Goal: Transaction & Acquisition: Purchase product/service

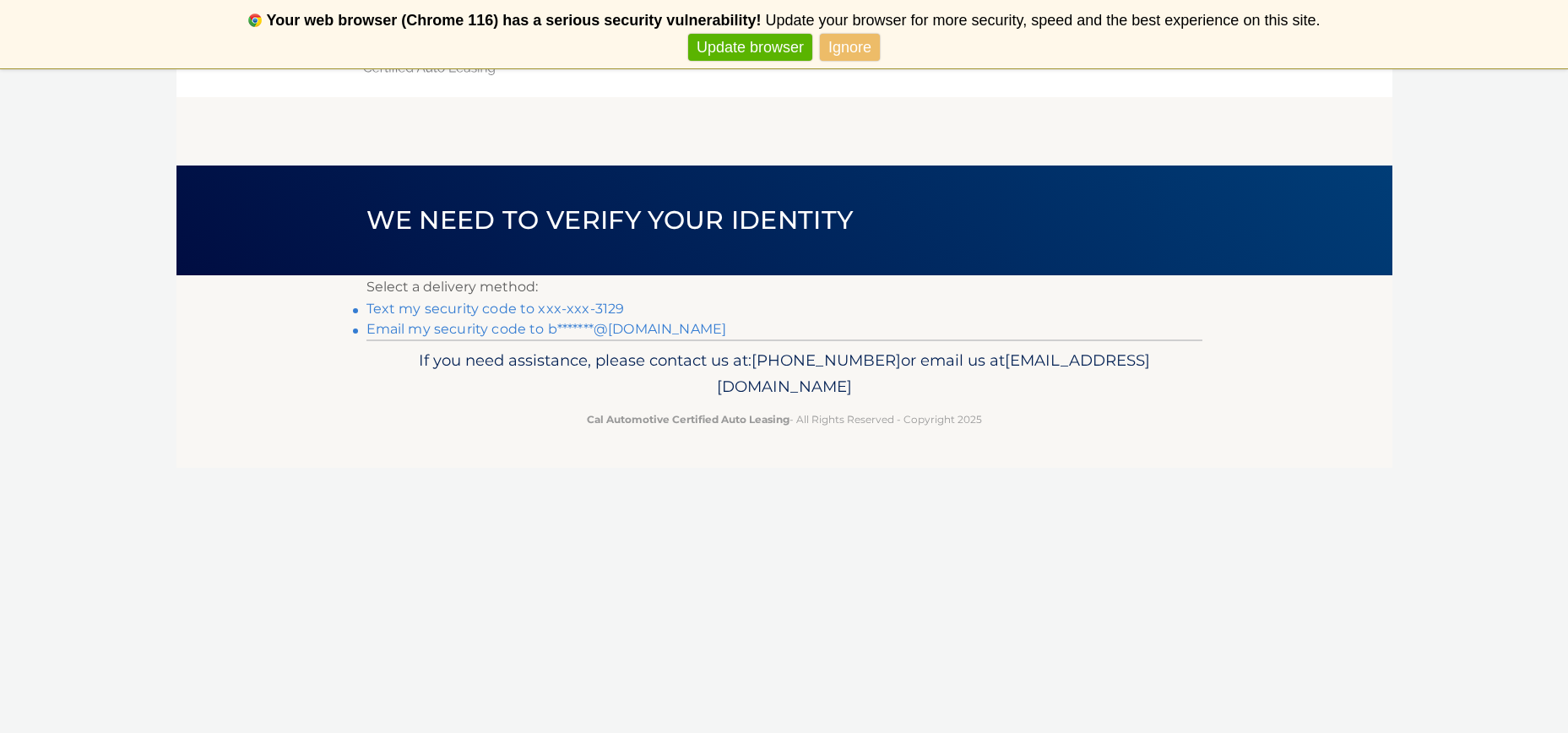
click at [500, 333] on link "Email my security code to b*******@aol.com" at bounding box center [546, 329] width 361 height 16
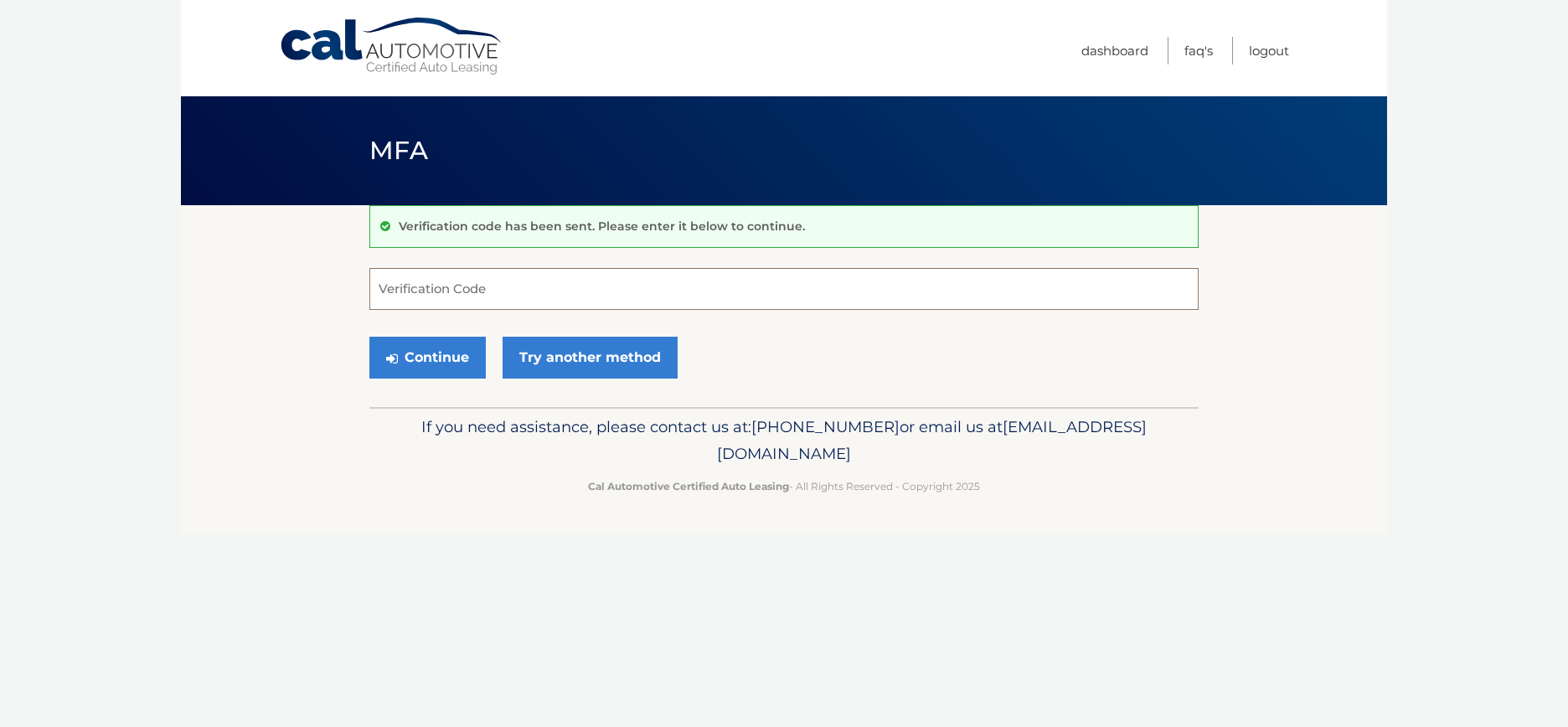
click at [421, 284] on input "Verification Code" at bounding box center [784, 289] width 830 height 42
click at [431, 289] on input "Verification Code" at bounding box center [784, 289] width 830 height 42
type input "659225"
click at [437, 358] on button "Continue" at bounding box center [427, 357] width 116 height 42
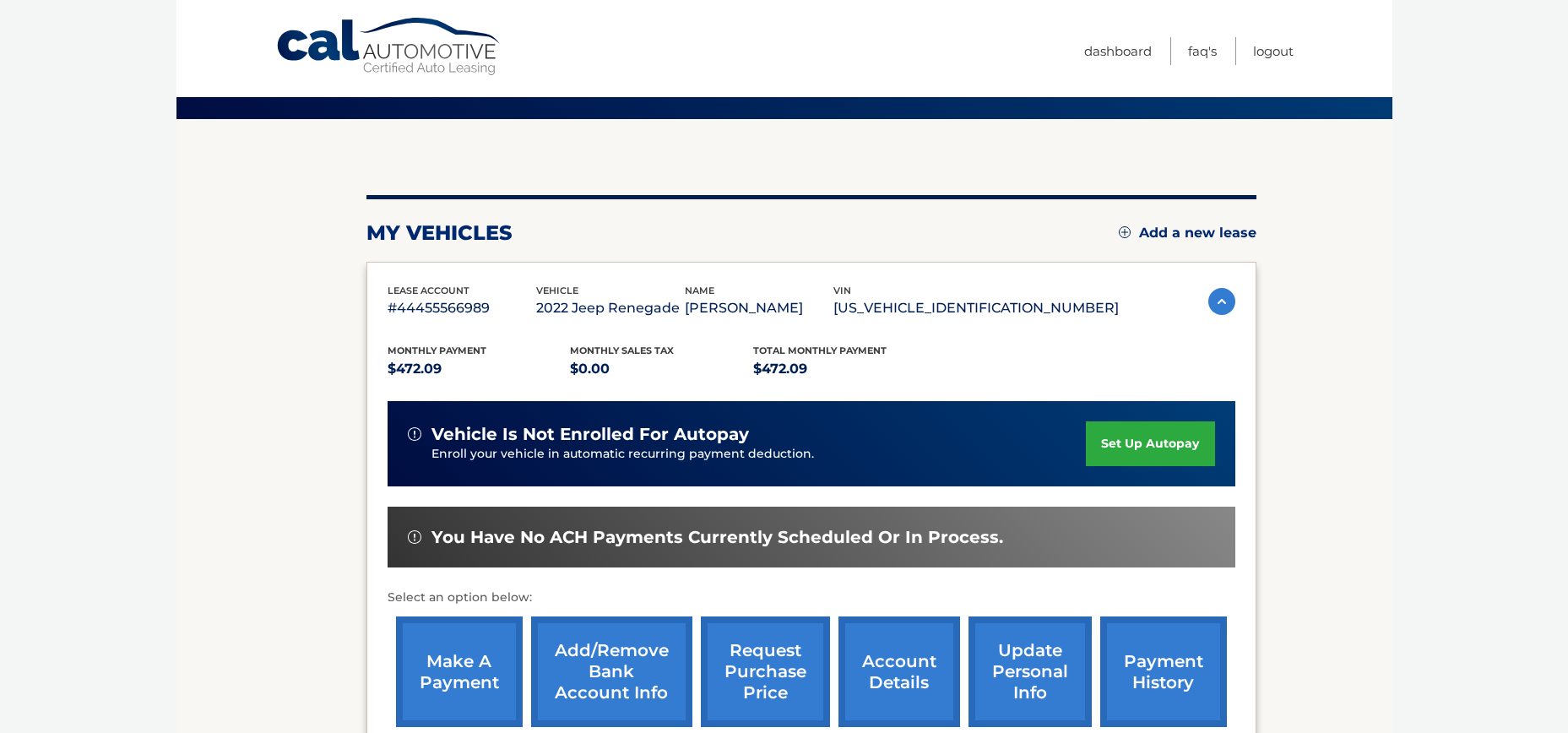
scroll to position [289, 0]
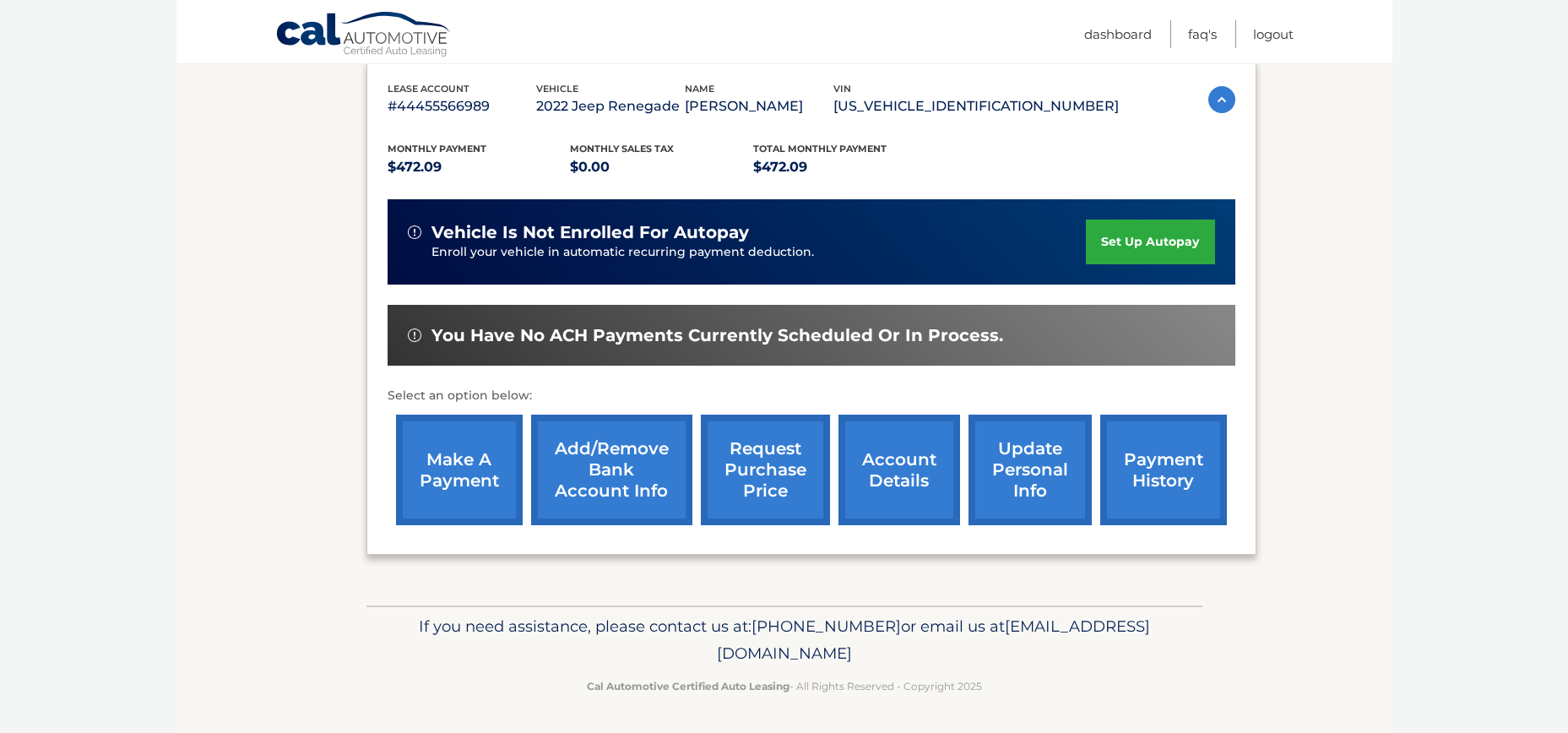
click at [433, 452] on link "make a payment" at bounding box center [458, 470] width 126 height 111
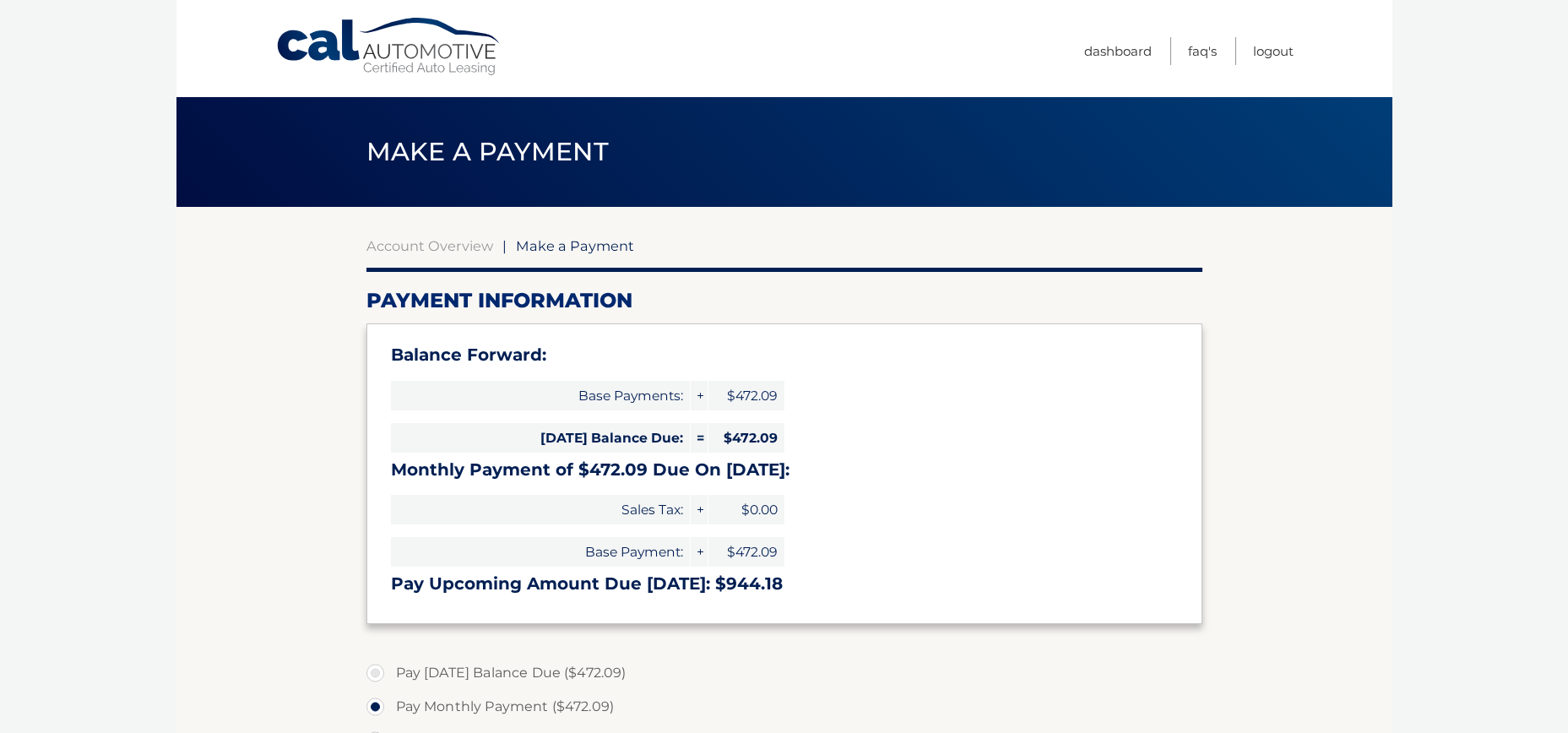
select select "NzRkYTI2NjktMWYwYy00YjdhLThkNWYtMzkxNGM1Y2RjNzM5"
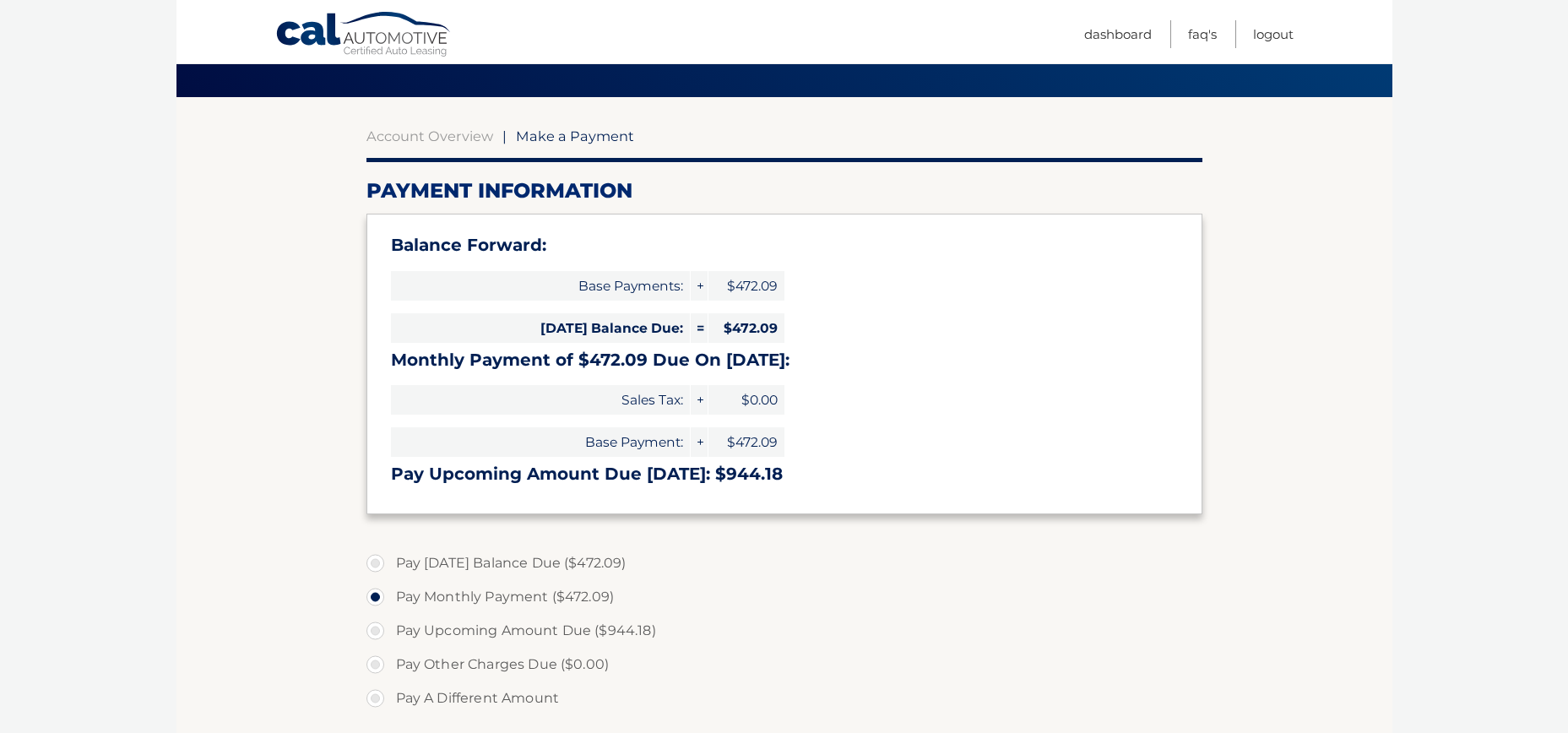
scroll to position [119, 0]
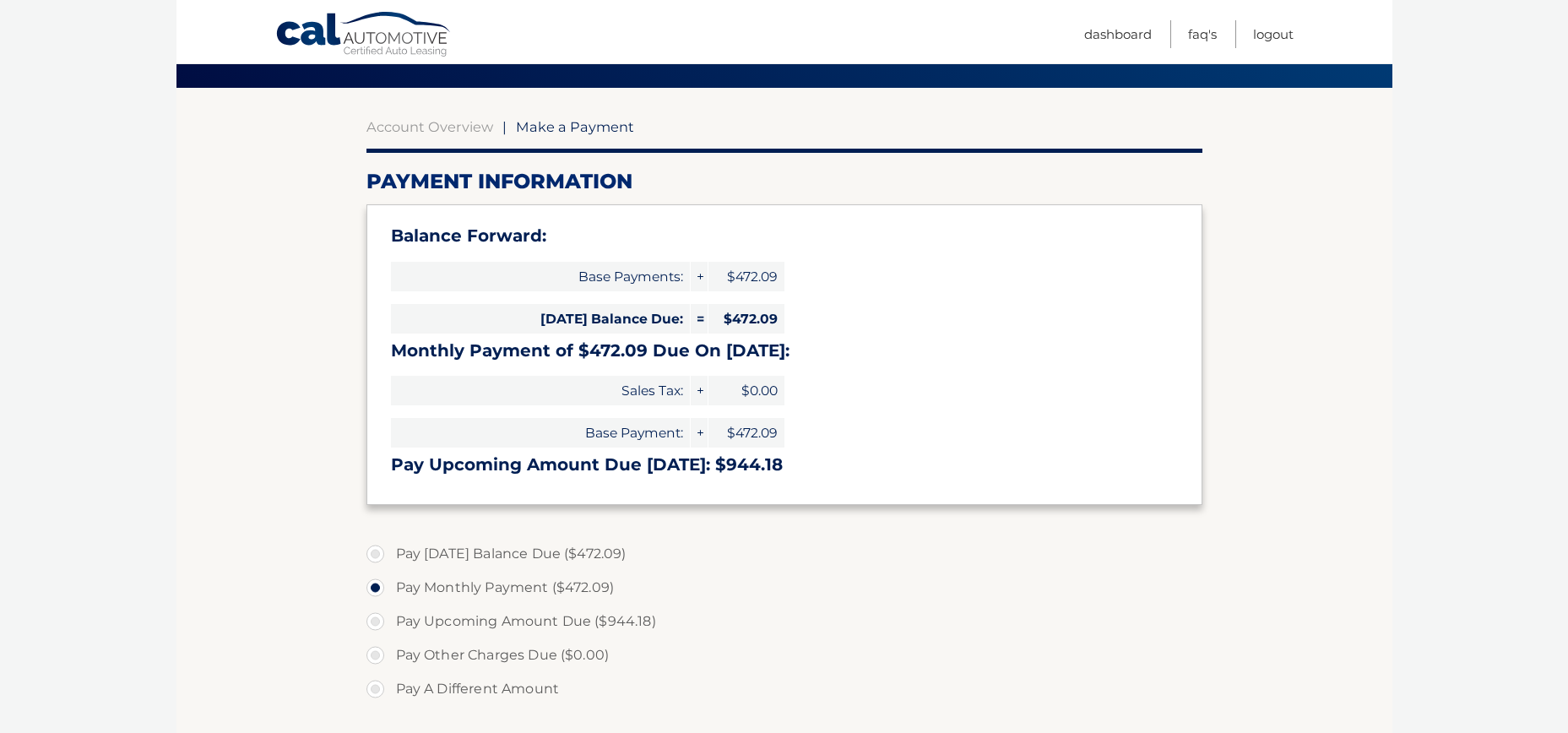
click at [376, 553] on label "Pay Today's Balance Due ($472.09)" at bounding box center [784, 555] width 836 height 34
click at [376, 553] on input "Pay Today's Balance Due ($472.09)" at bounding box center [381, 551] width 17 height 27
radio input "true"
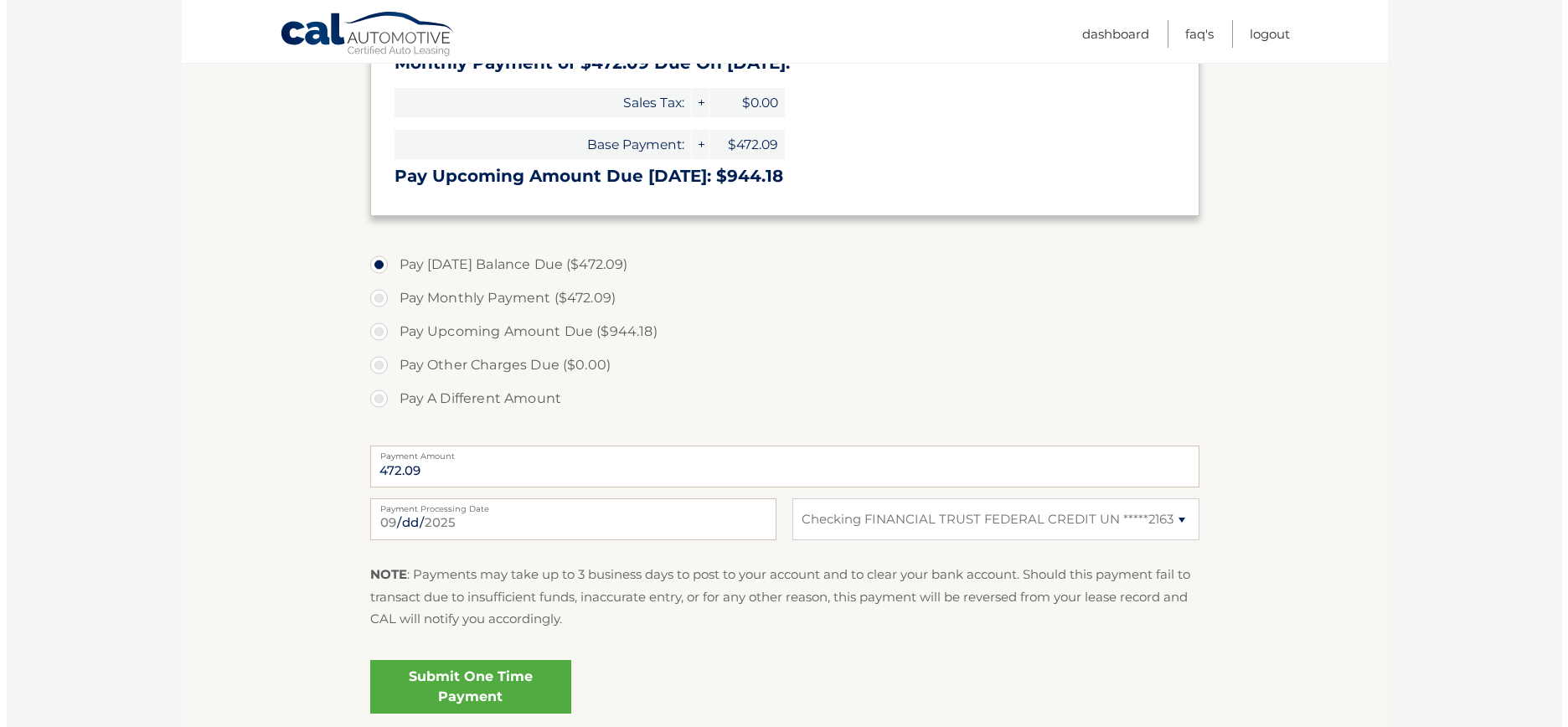
scroll to position [406, 0]
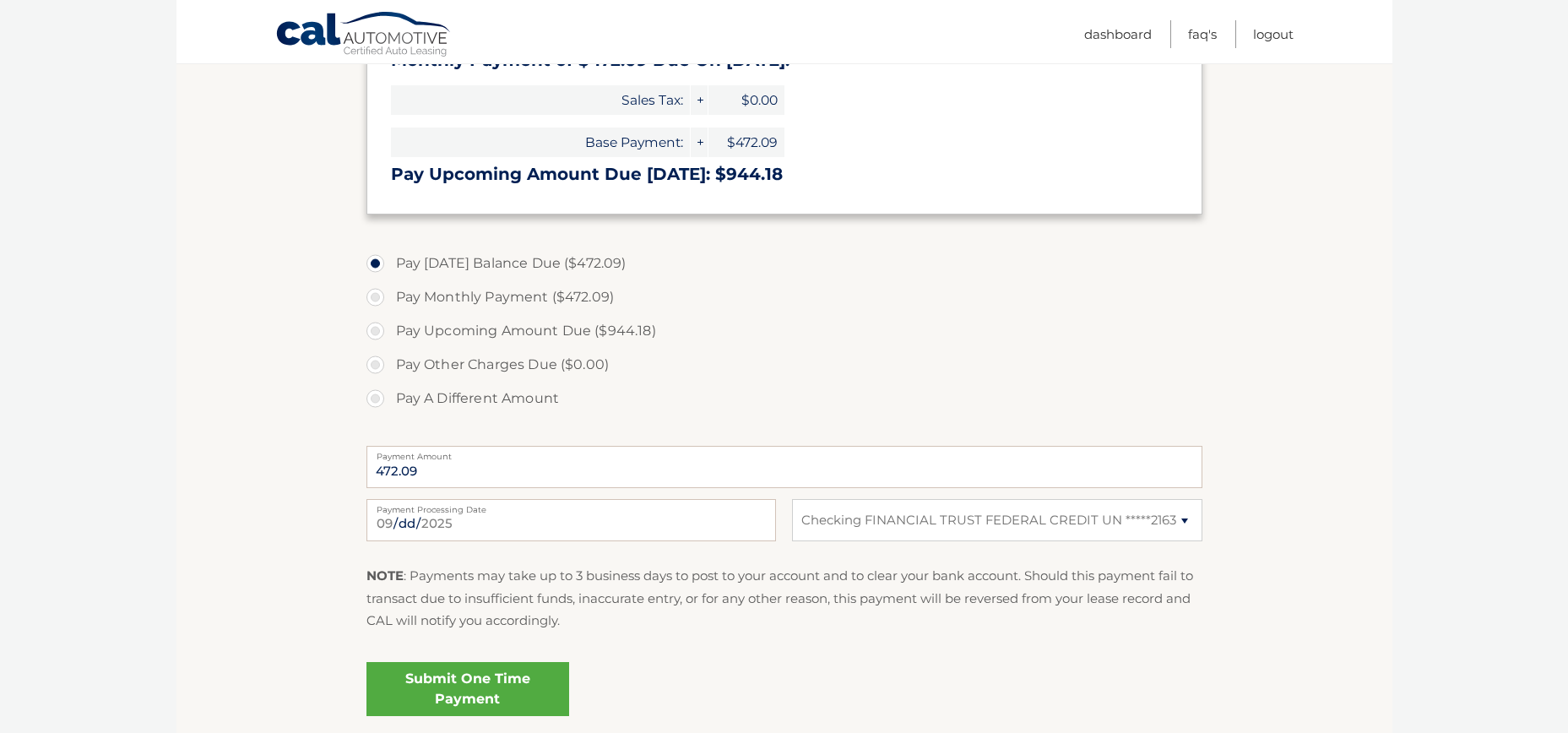
click at [457, 693] on link "Submit One Time Payment" at bounding box center [467, 689] width 202 height 54
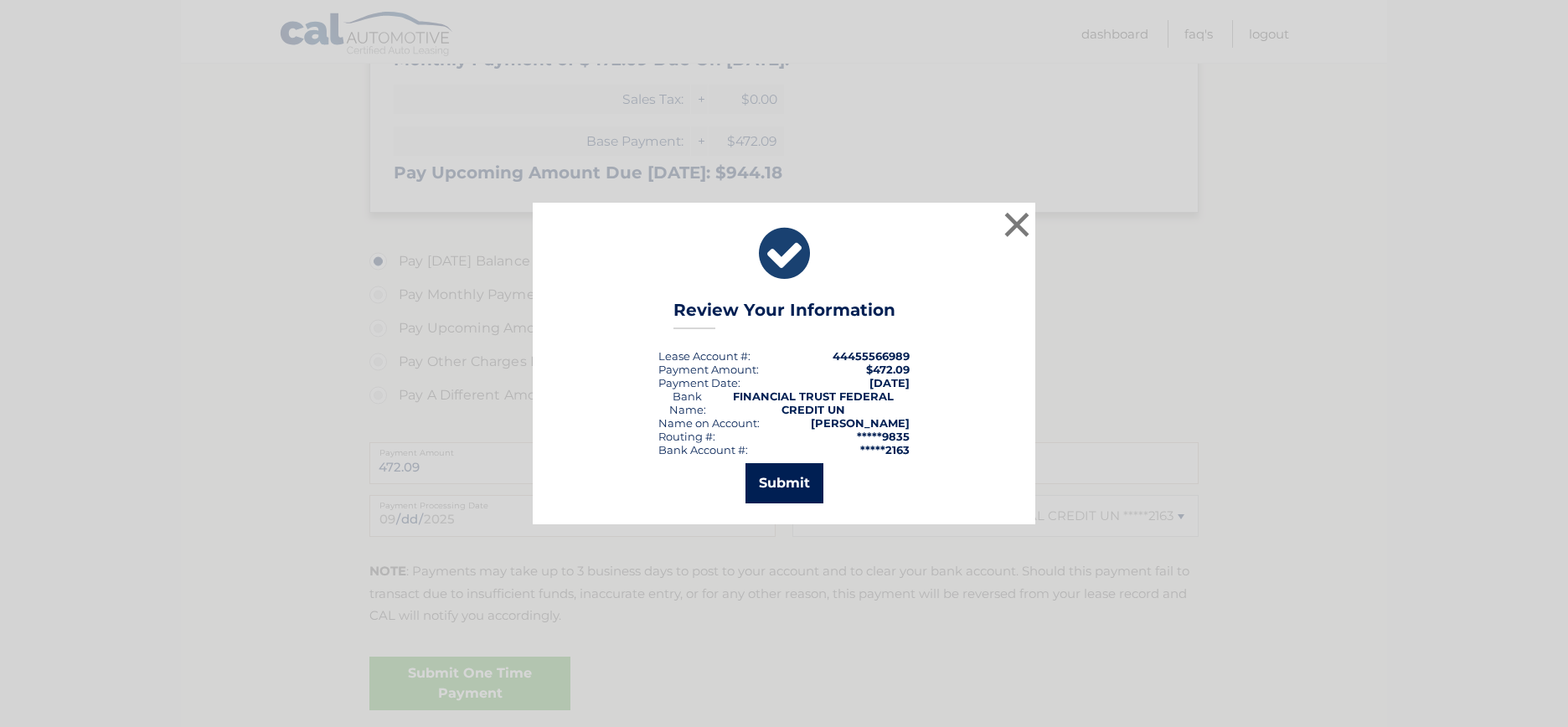
click at [771, 490] on button "Submit" at bounding box center [784, 483] width 78 height 40
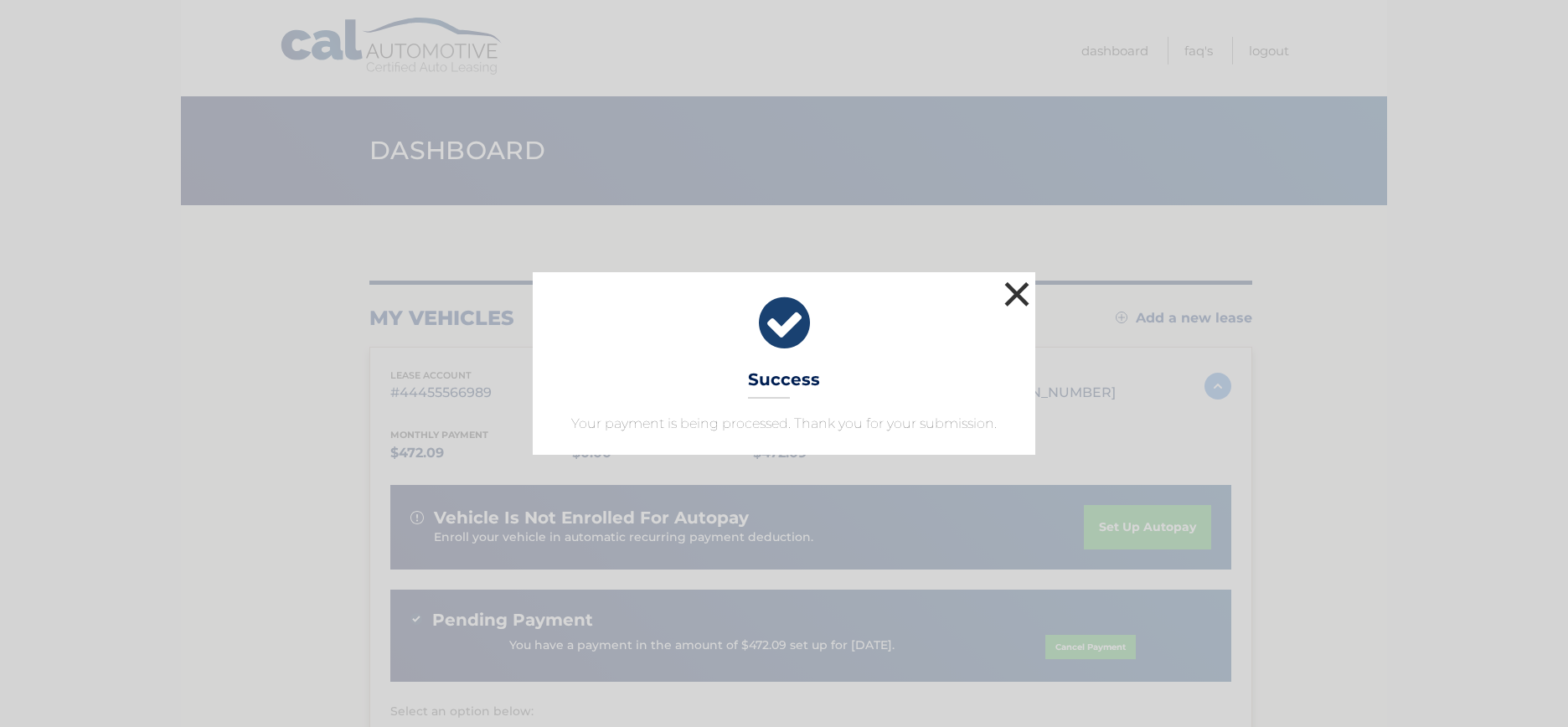
click at [1015, 297] on button "×" at bounding box center [1017, 294] width 34 height 34
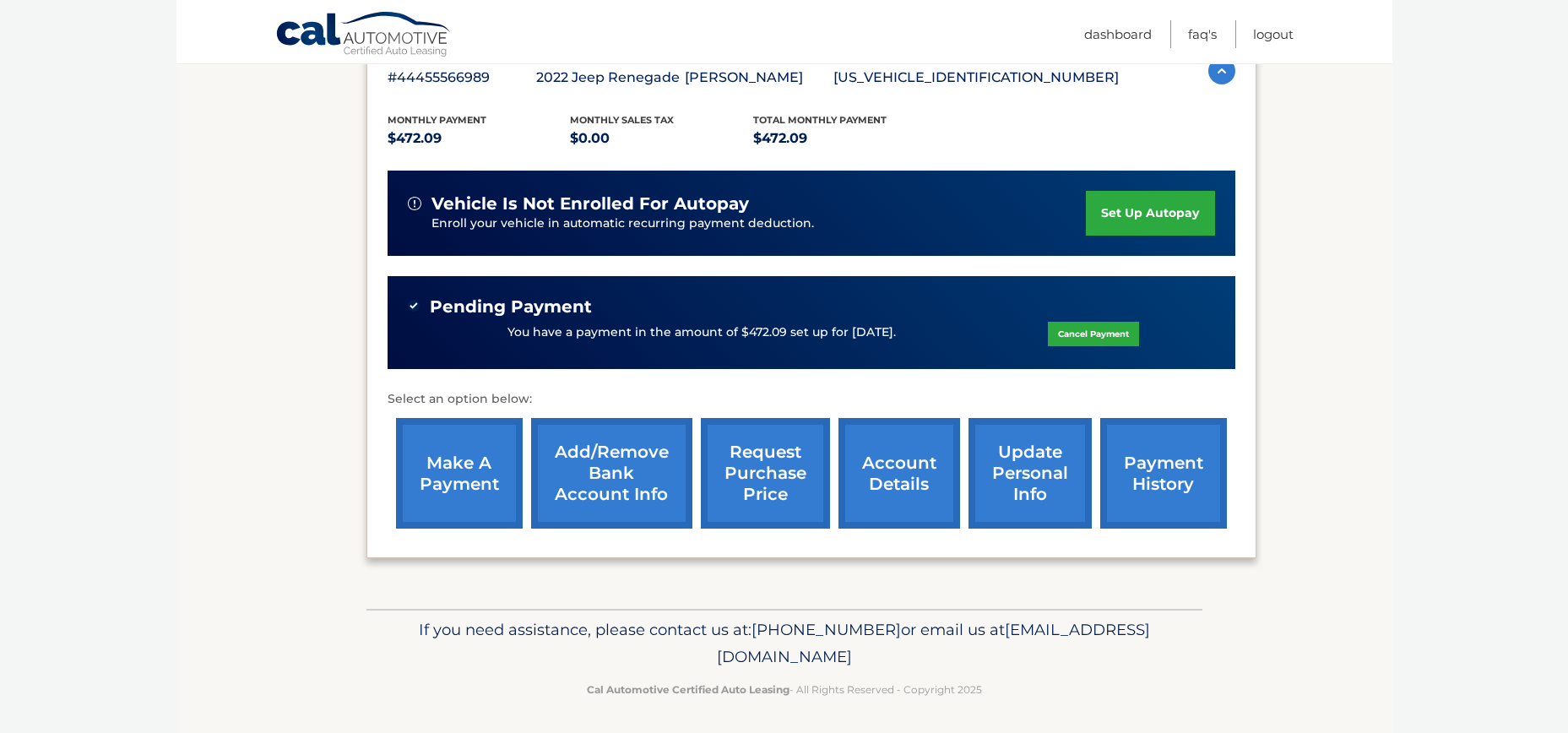
scroll to position [323, 0]
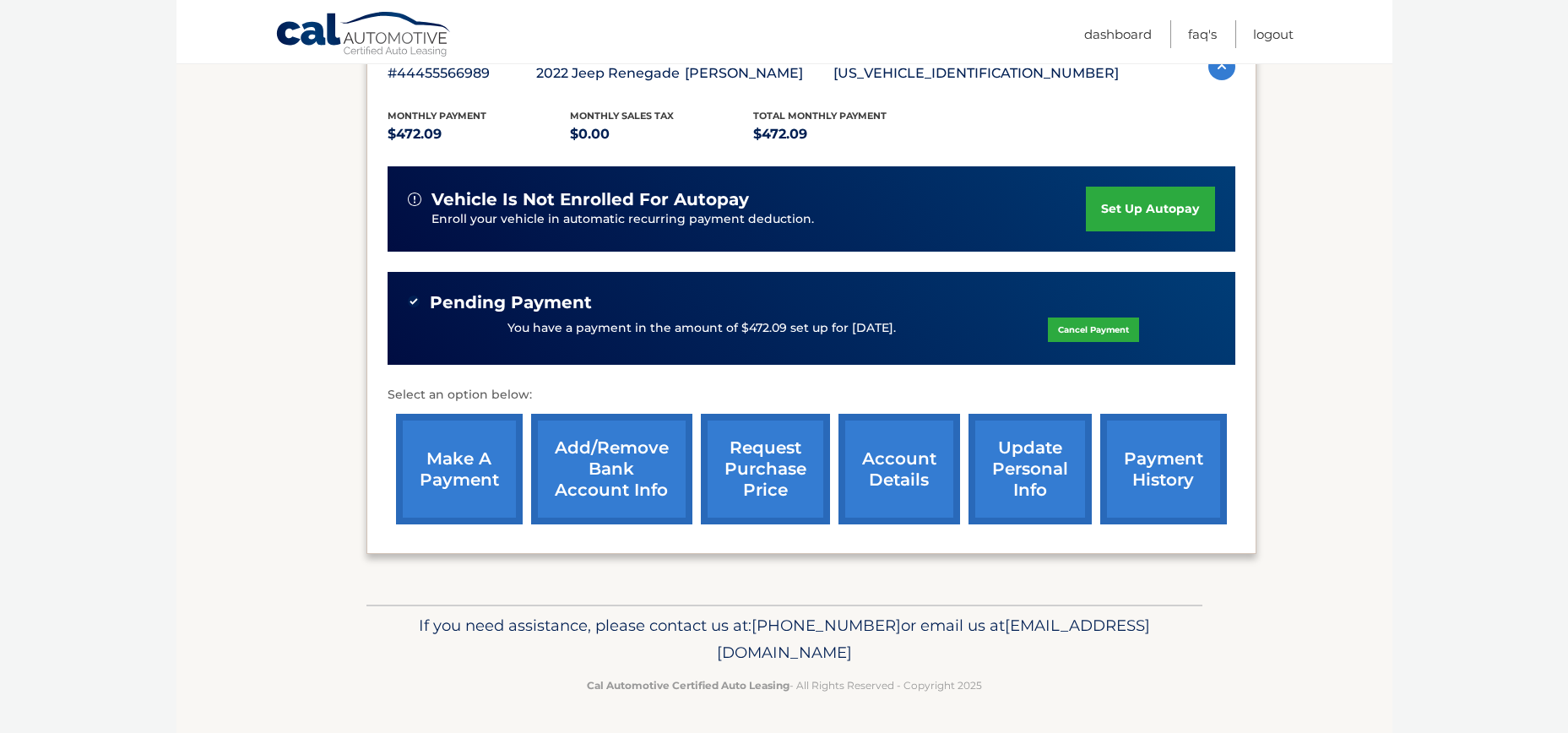
click at [1147, 469] on link "payment history" at bounding box center [1163, 470] width 126 height 111
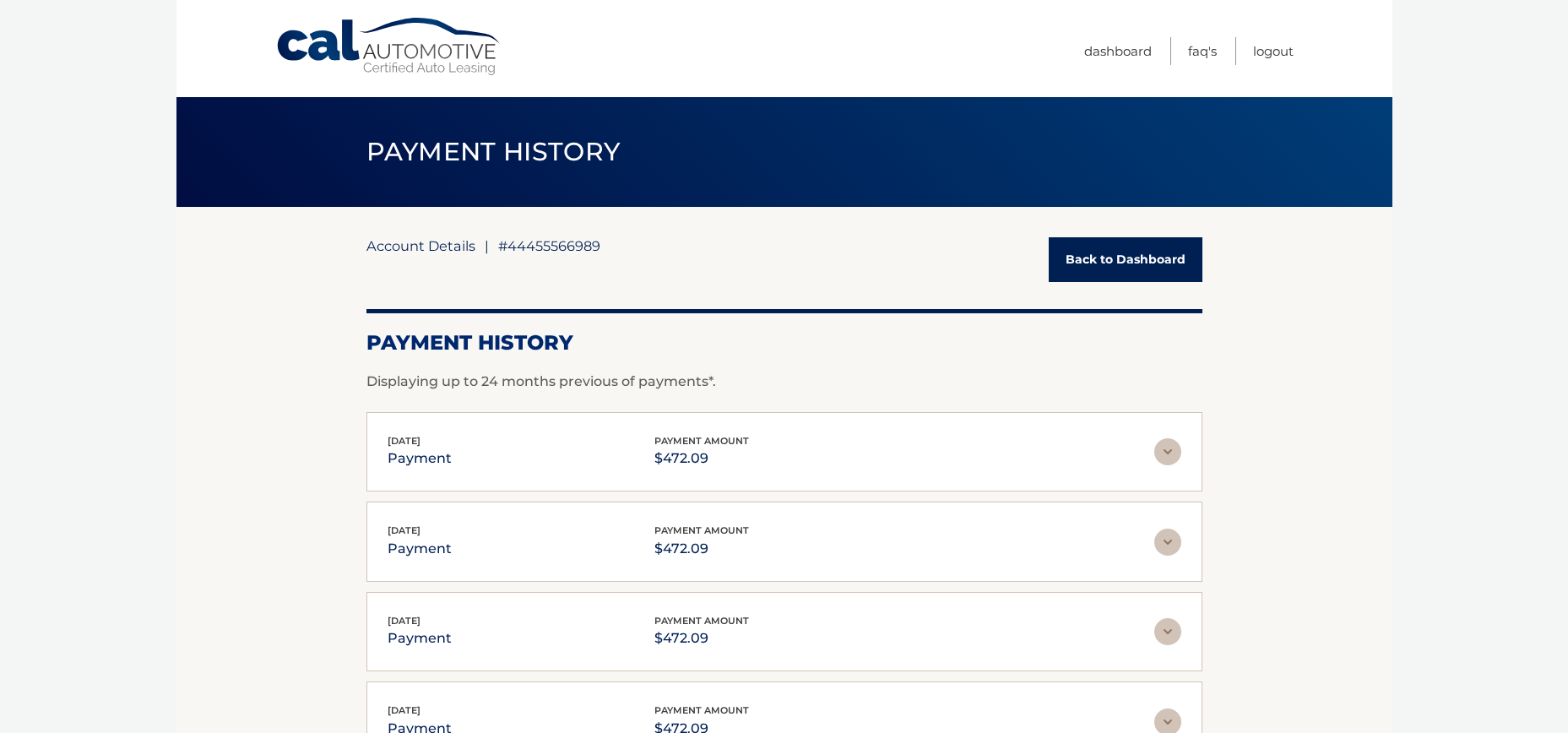
click at [427, 246] on link "Account Details" at bounding box center [421, 246] width 109 height 17
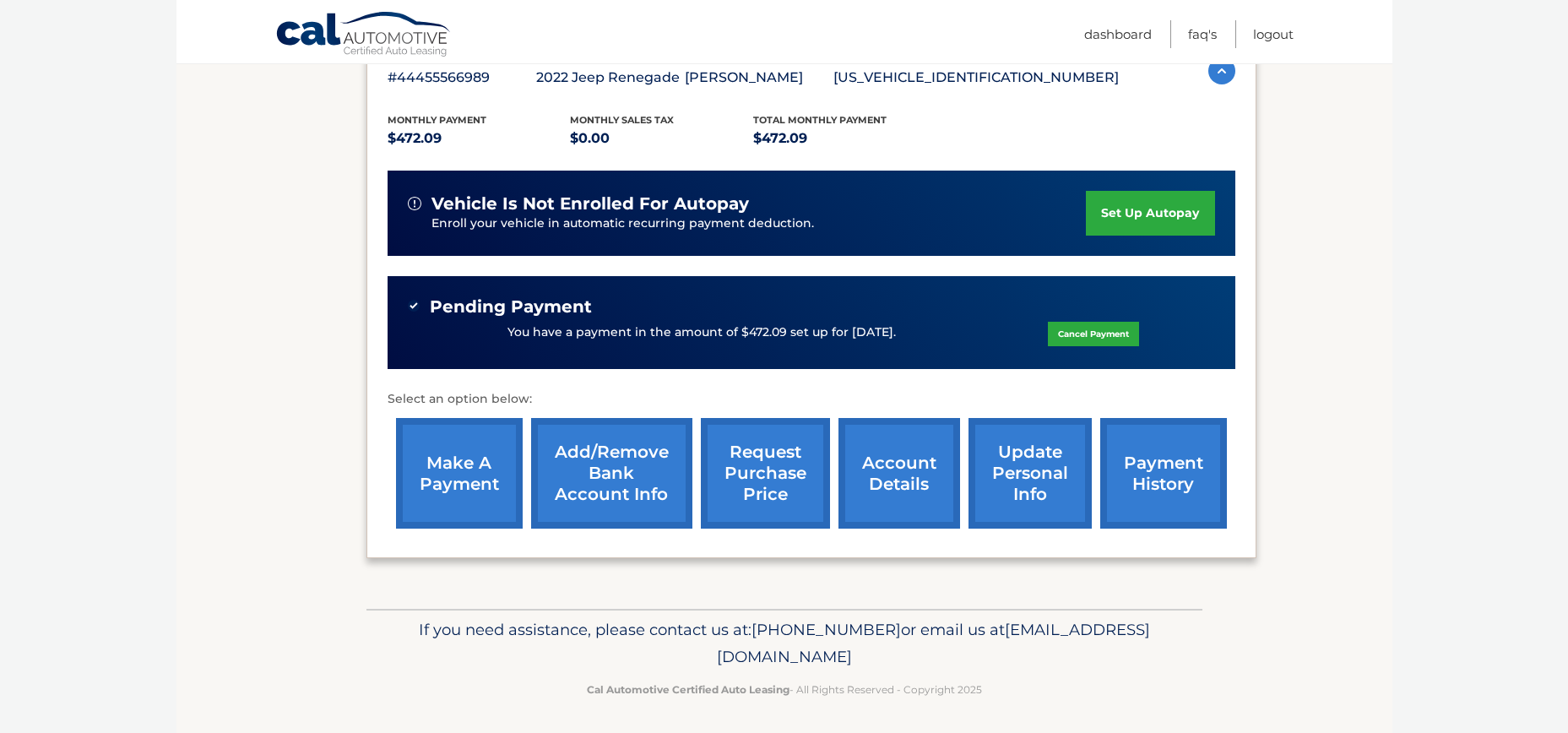
scroll to position [323, 0]
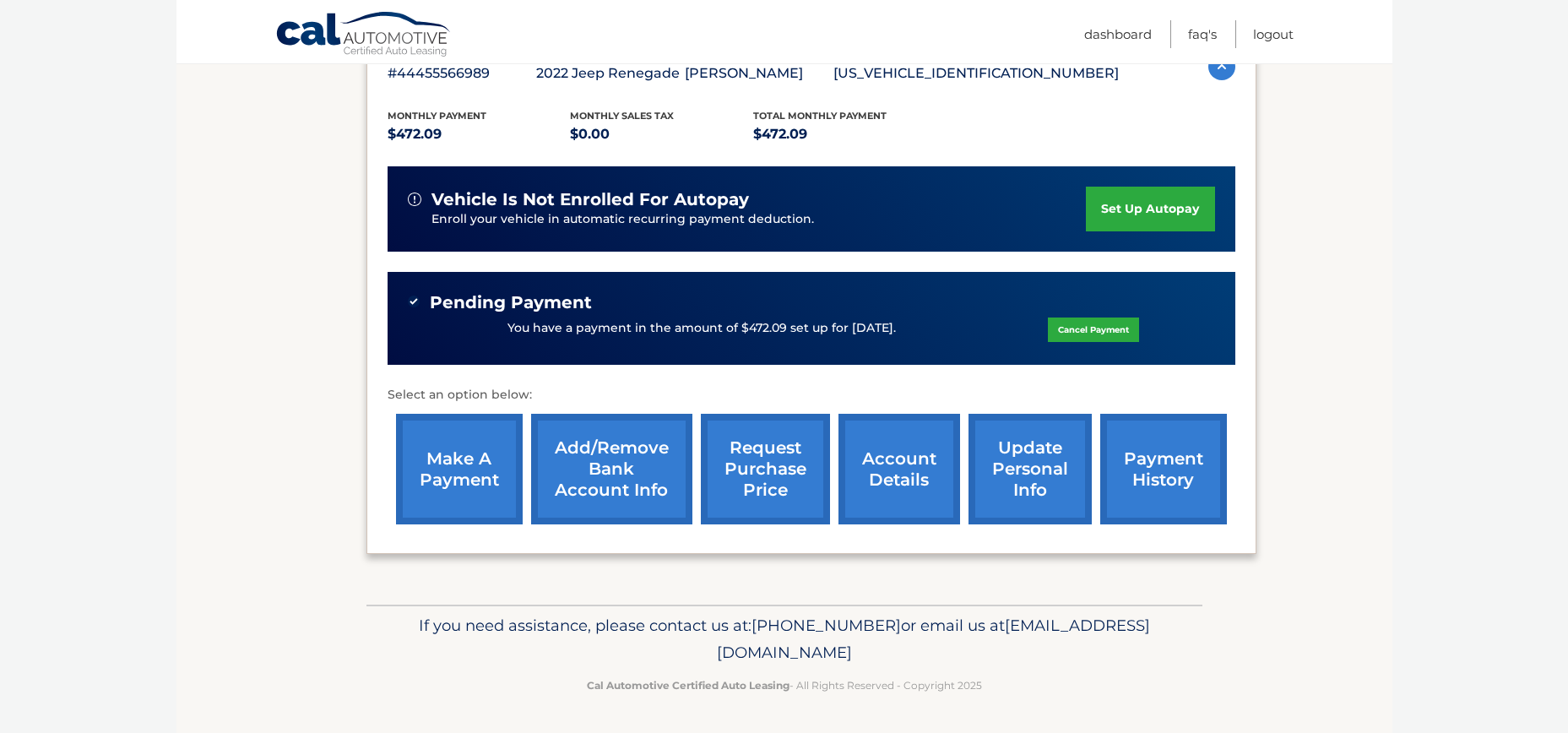
click at [912, 467] on link "account details" at bounding box center [899, 470] width 122 height 111
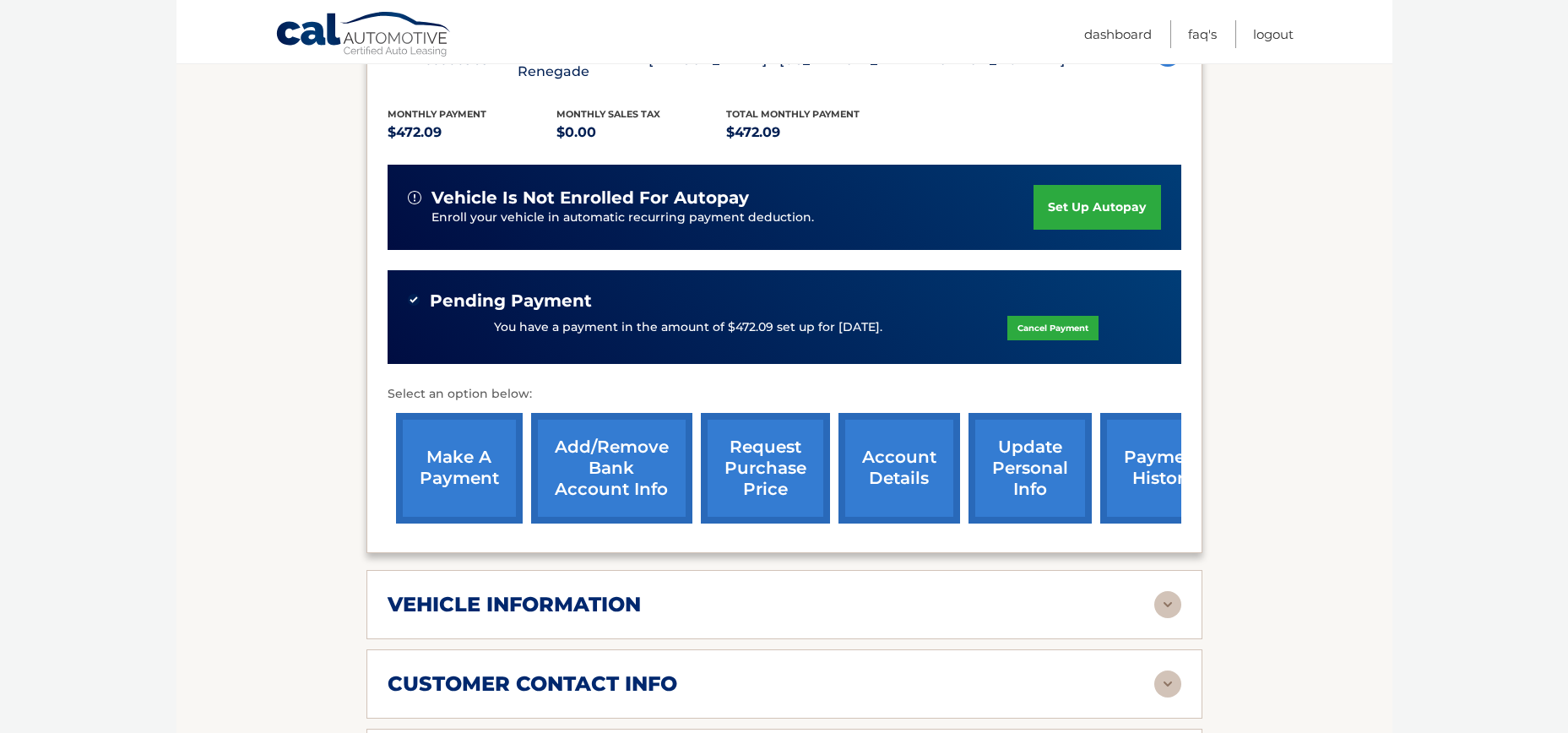
scroll to position [665, 0]
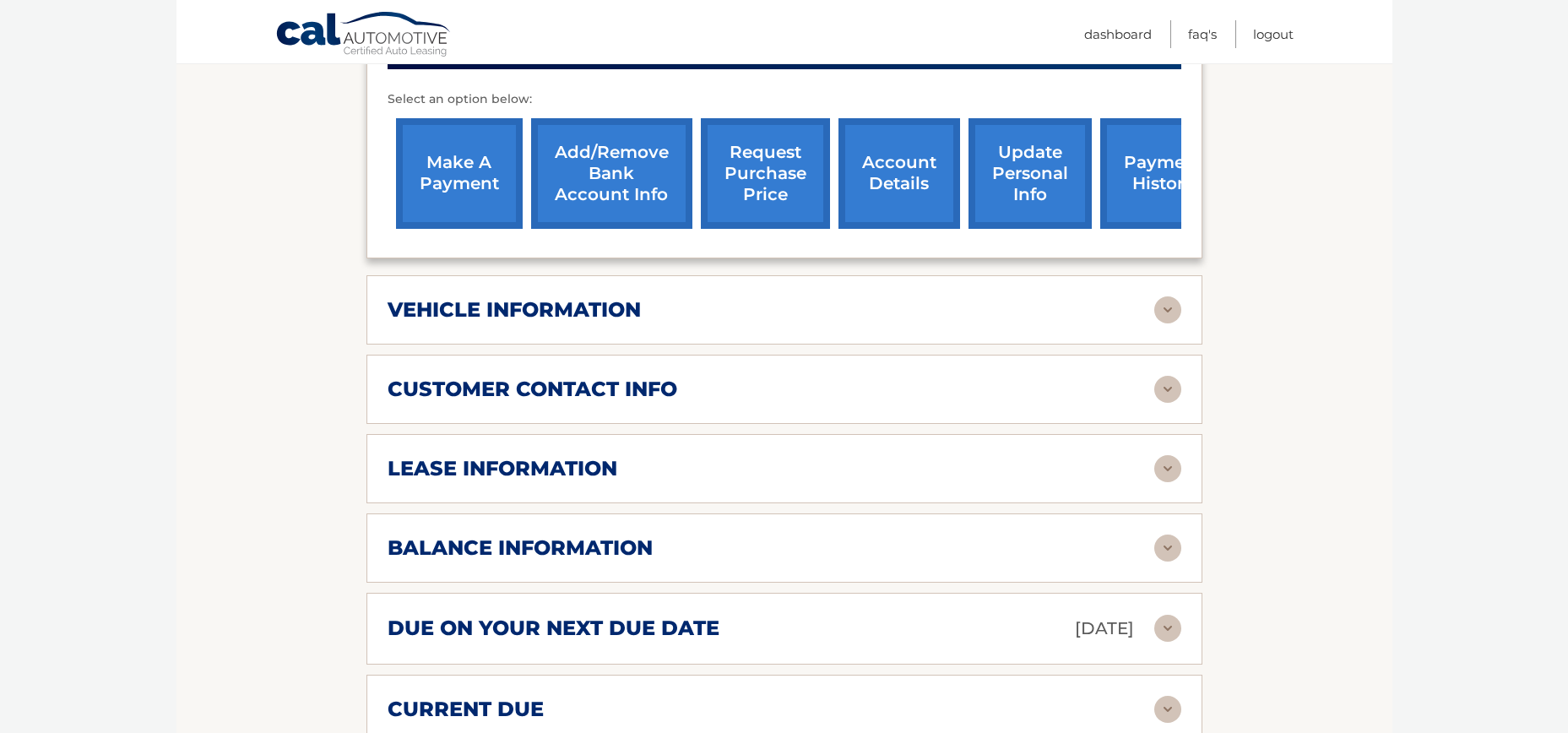
click at [1164, 455] on img at bounding box center [1168, 469] width 27 height 27
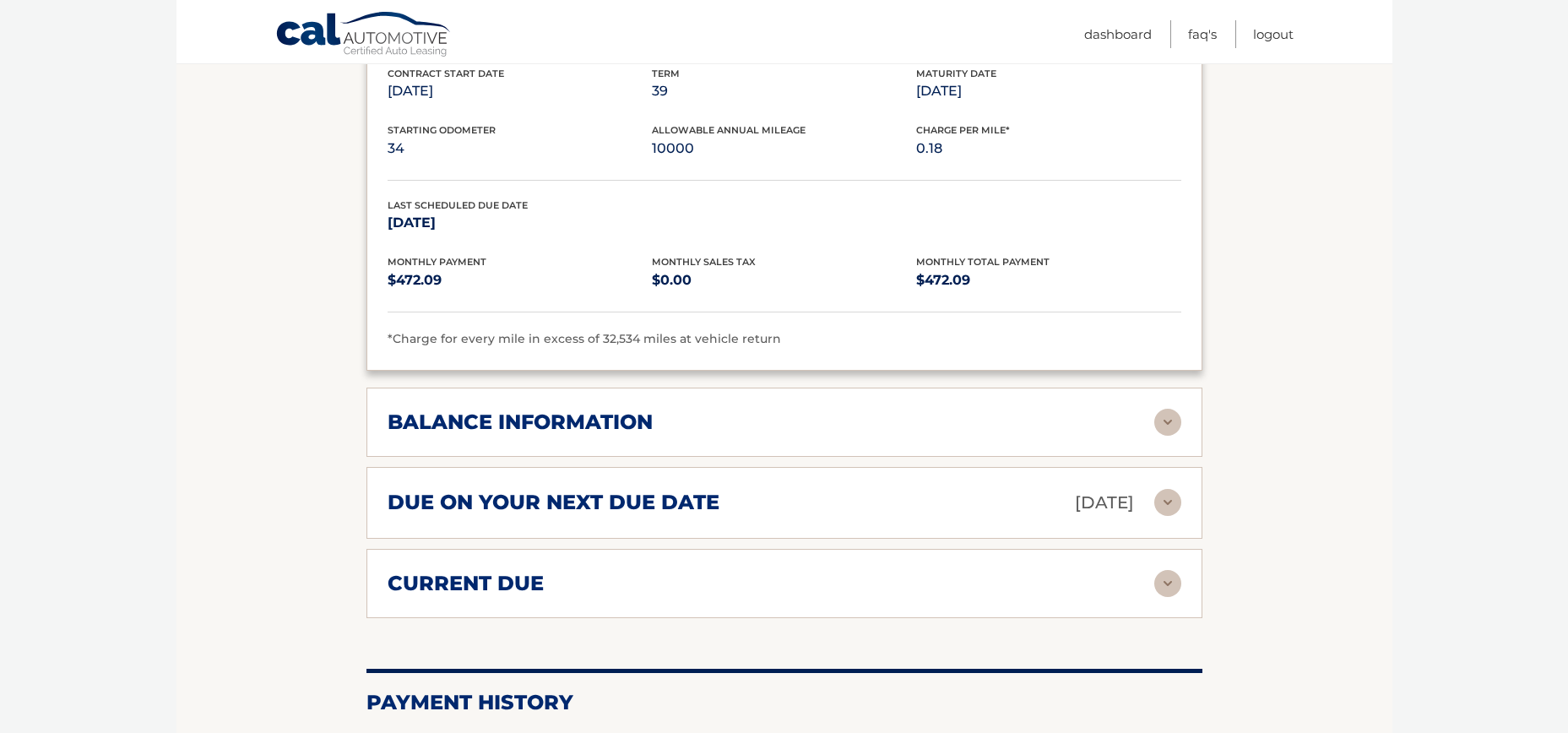
scroll to position [1189, 0]
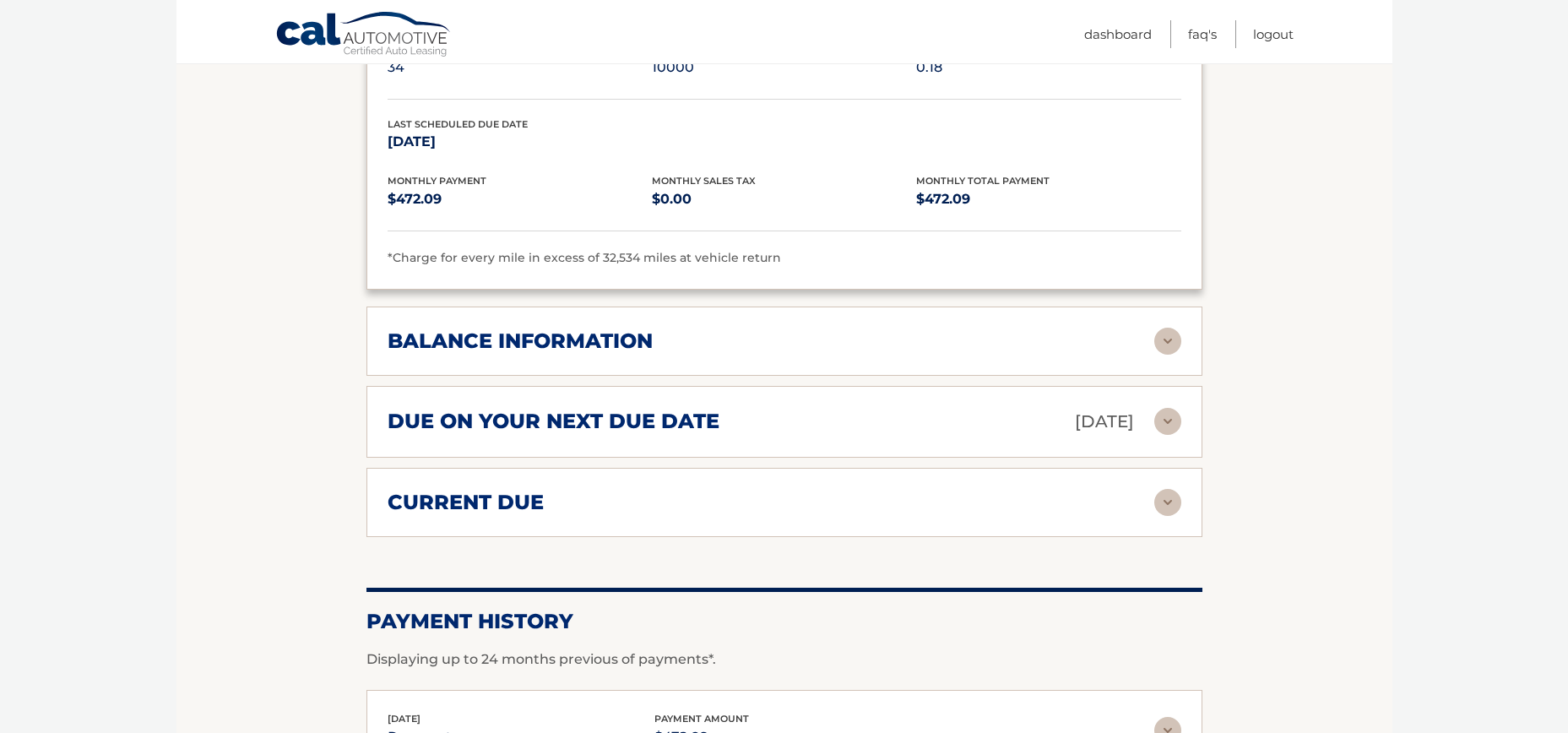
click at [1170, 408] on img at bounding box center [1168, 421] width 27 height 27
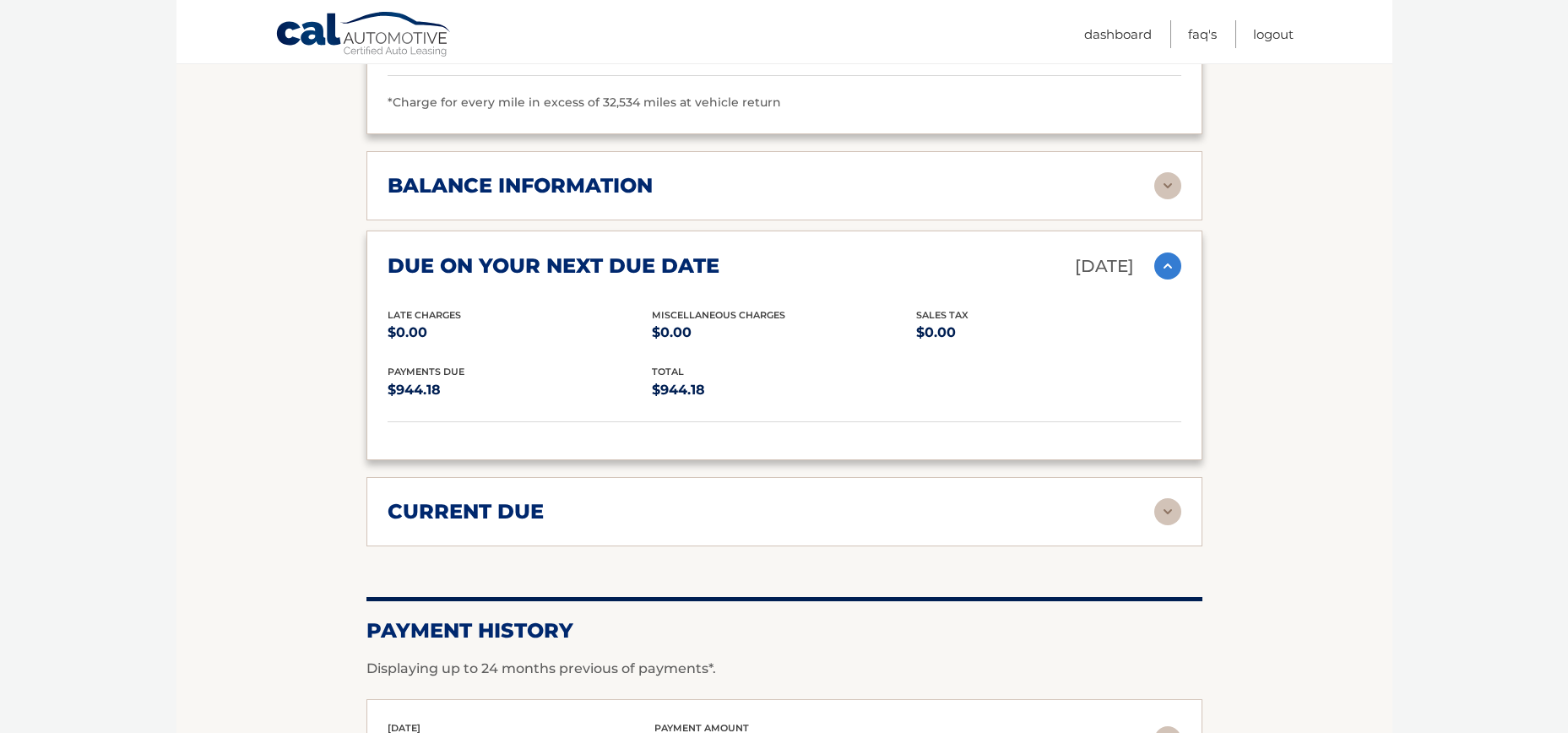
scroll to position [1408, 0]
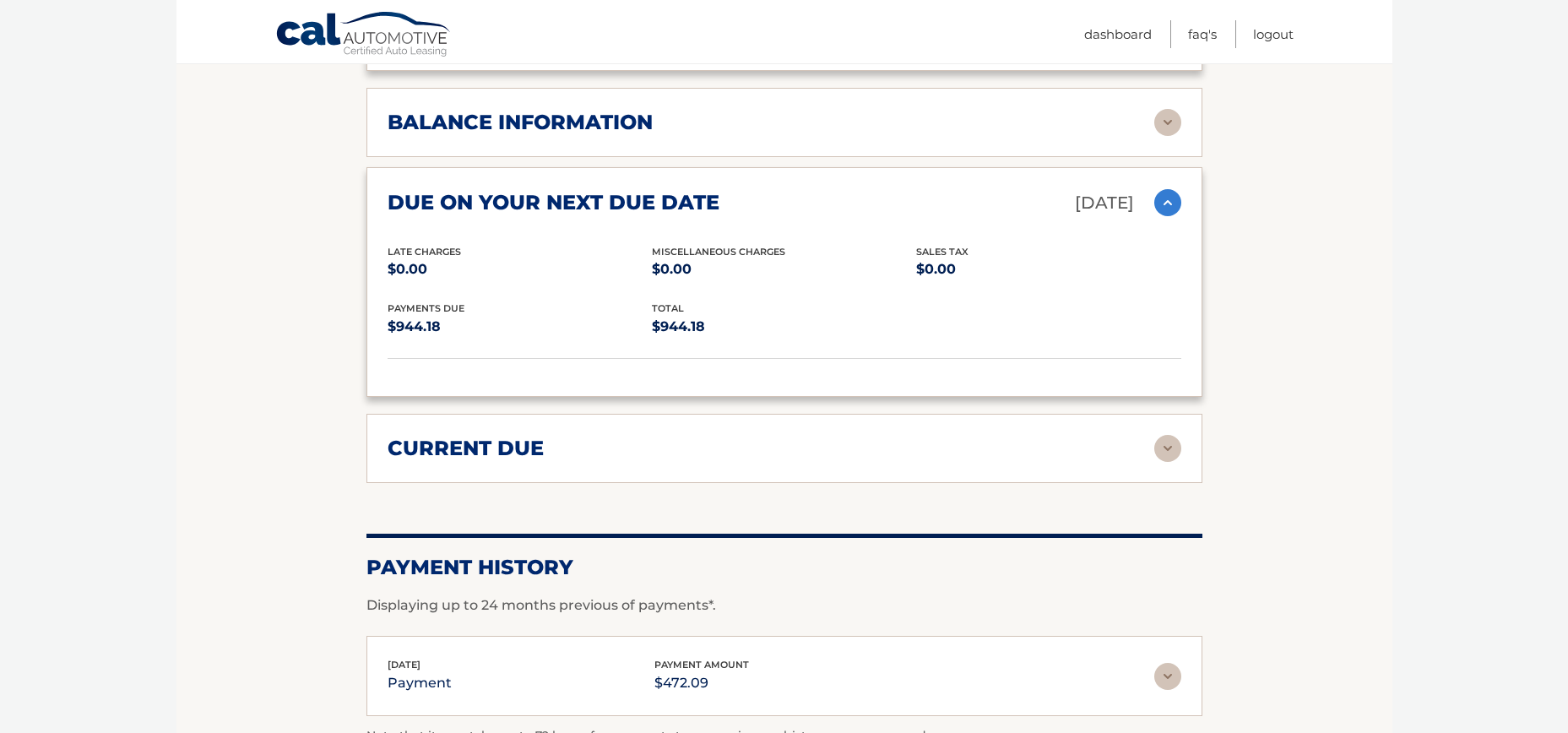
click at [1171, 435] on img at bounding box center [1168, 449] width 27 height 27
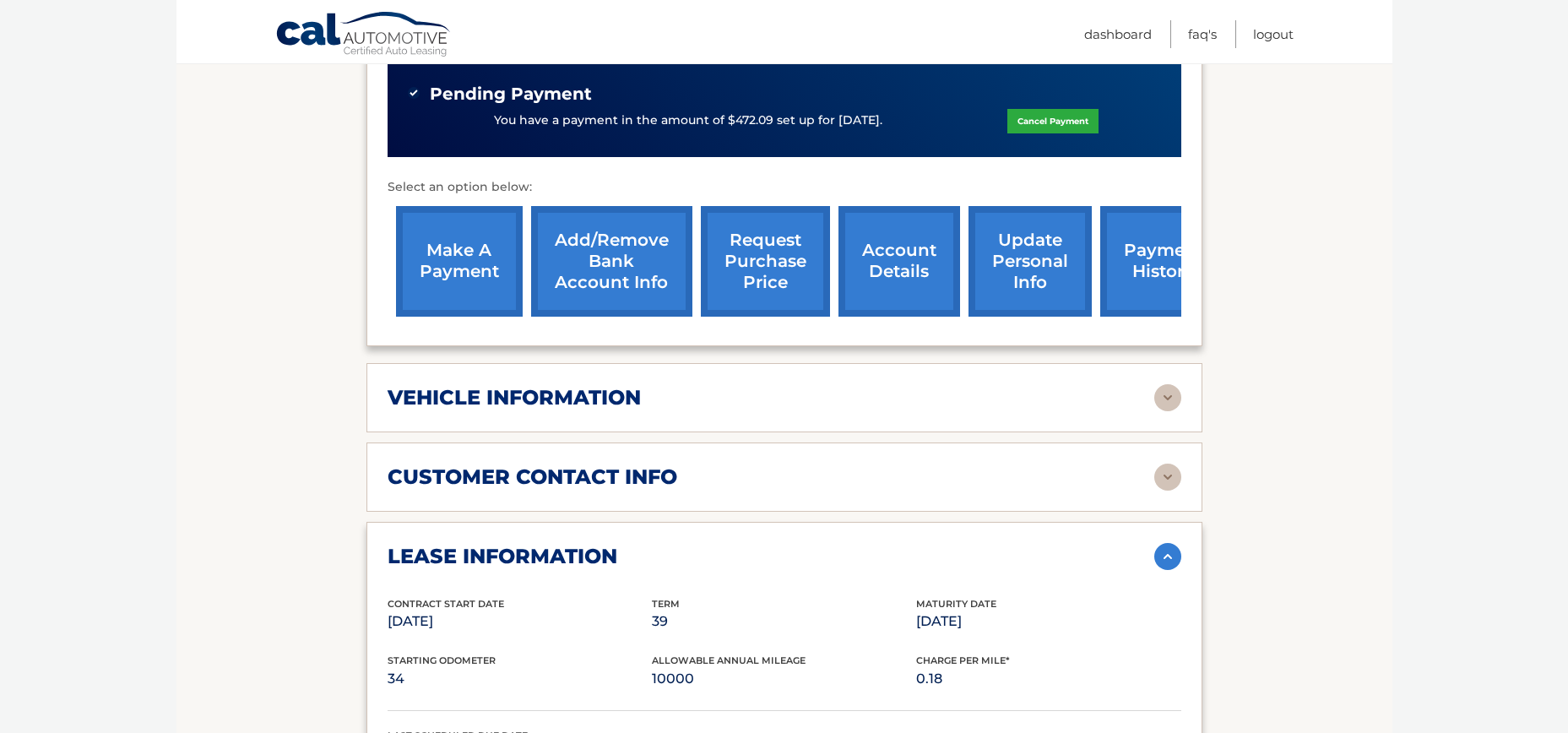
scroll to position [356, 0]
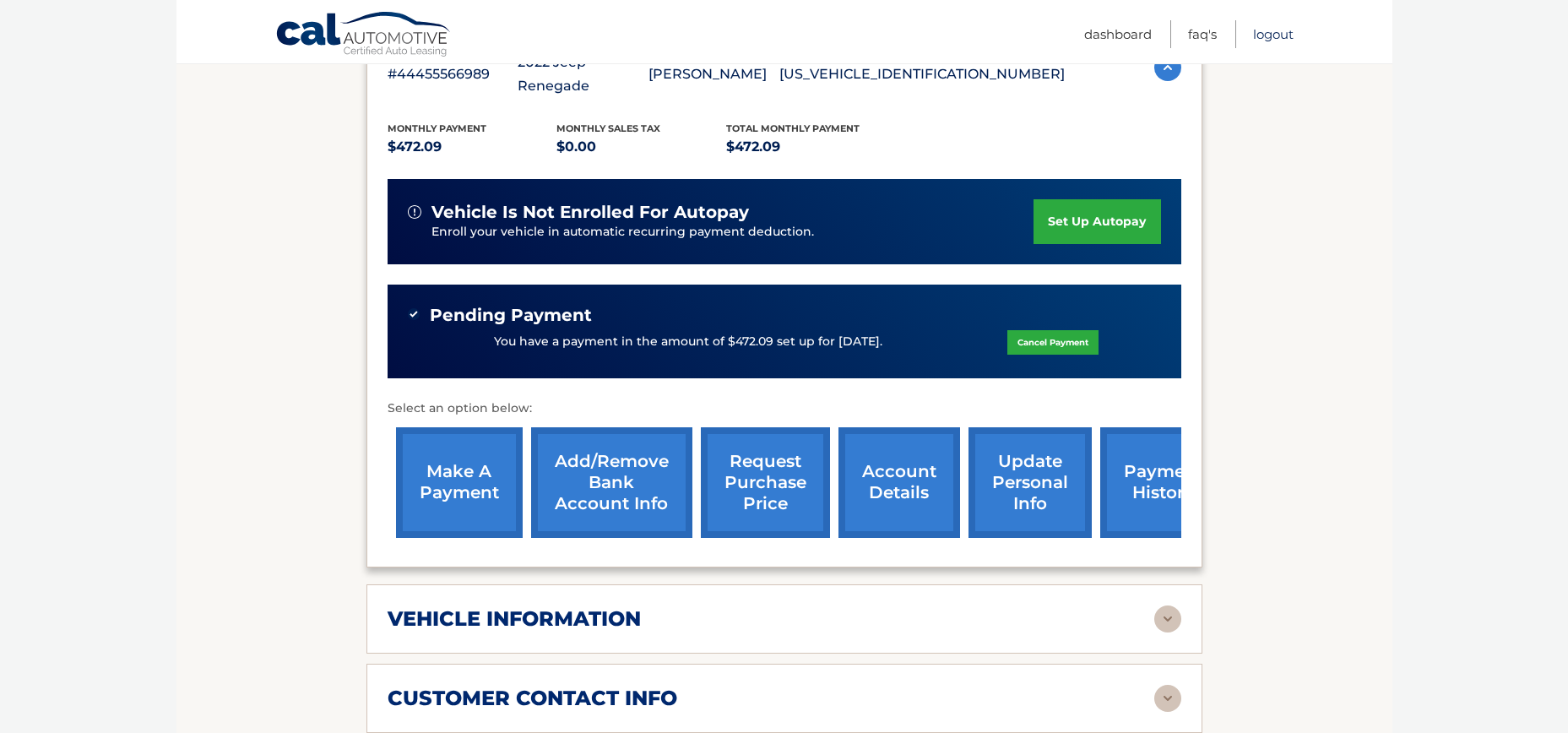
click at [1281, 37] on link "Logout" at bounding box center [1272, 34] width 40 height 28
